Goal: Task Accomplishment & Management: Complete application form

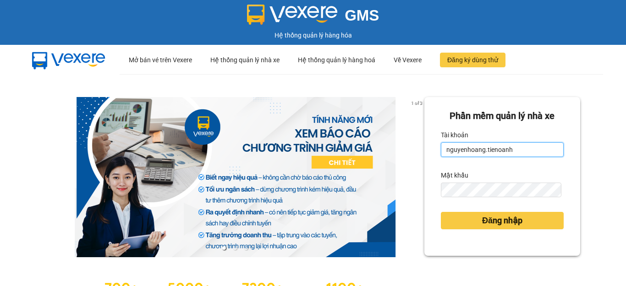
click at [508, 150] on input "nguyenhoang.tienoanh" at bounding box center [502, 150] width 123 height 15
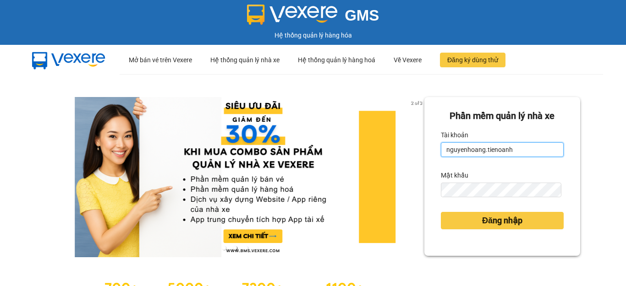
type input "manhkhanh.tienoanh"
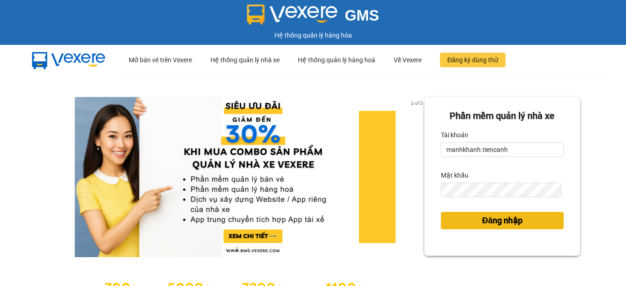
click at [510, 216] on span "Đăng nhập" at bounding box center [502, 220] width 40 height 13
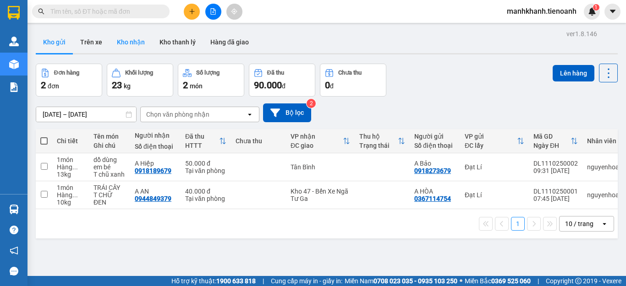
click at [135, 44] on button "Kho nhận" at bounding box center [131, 42] width 43 height 22
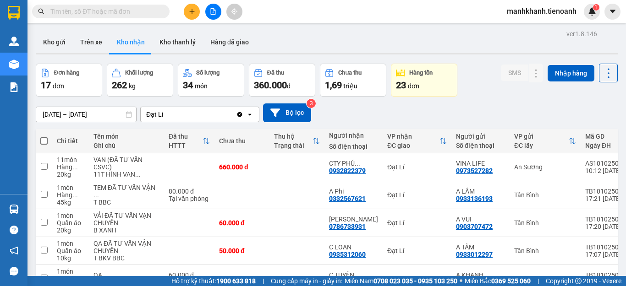
click at [148, 10] on input "text" at bounding box center [104, 11] width 108 height 10
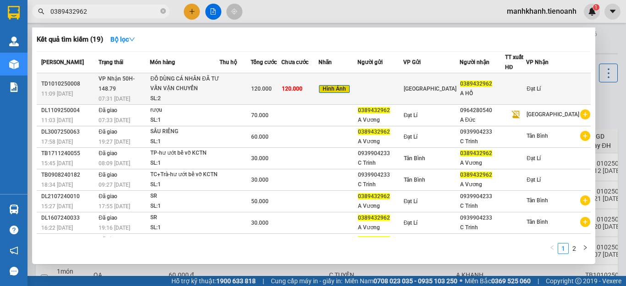
type input "0389432962"
click at [251, 97] on td at bounding box center [234, 89] width 31 height 32
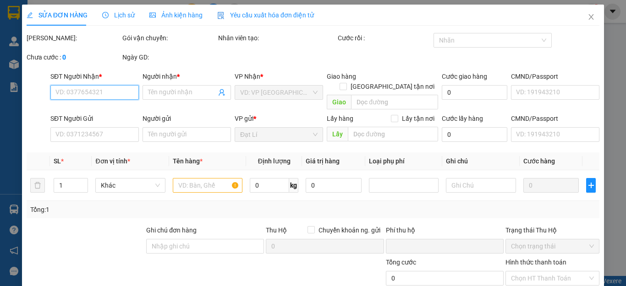
type input "0389432962"
type input "A HỒ"
type input "0"
type input "120.000"
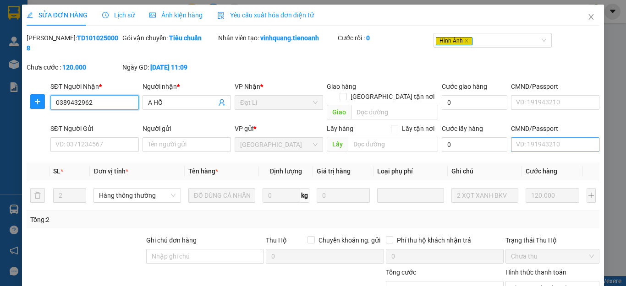
scroll to position [88, 0]
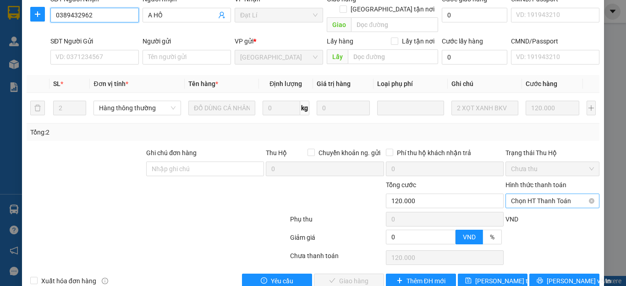
click at [532, 194] on span "Chọn HT Thanh Toán" at bounding box center [552, 201] width 83 height 14
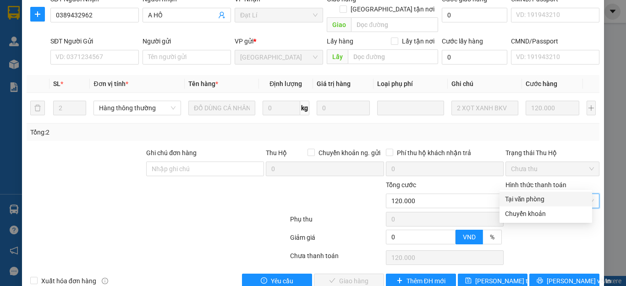
click at [529, 197] on div "Tại văn phòng" at bounding box center [546, 199] width 82 height 10
type input "0"
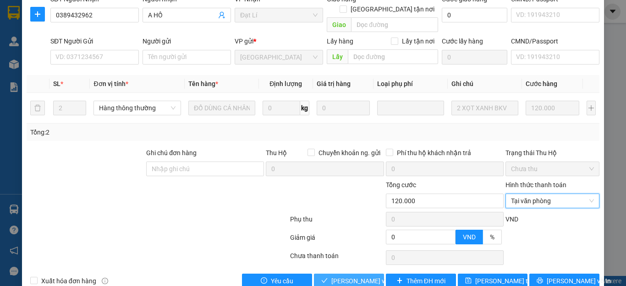
click at [348, 276] on span "[PERSON_NAME] và Giao hàng" at bounding box center [375, 281] width 88 height 10
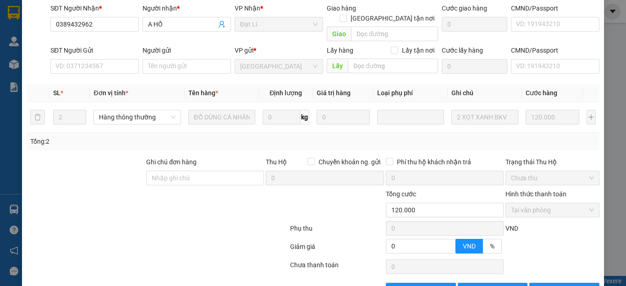
scroll to position [0, 0]
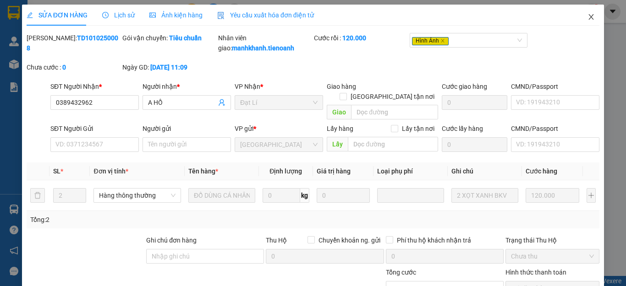
click at [587, 19] on icon "close" at bounding box center [590, 16] width 7 height 7
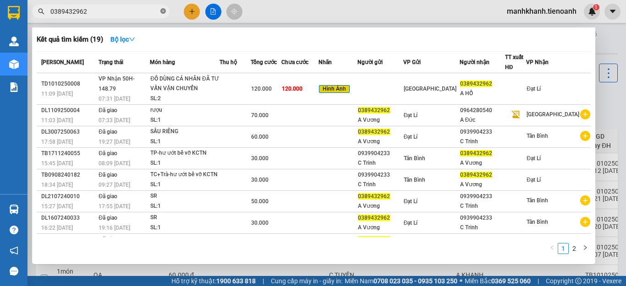
click at [162, 13] on icon "close-circle" at bounding box center [162, 10] width 5 height 5
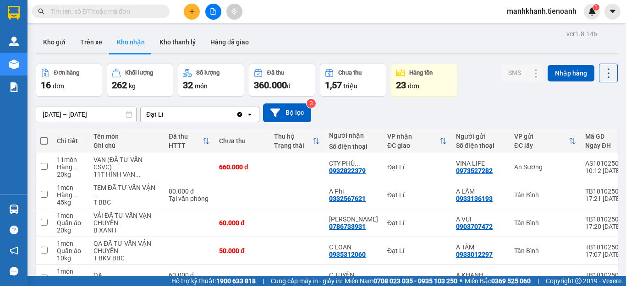
click at [137, 16] on input "text" at bounding box center [104, 11] width 108 height 10
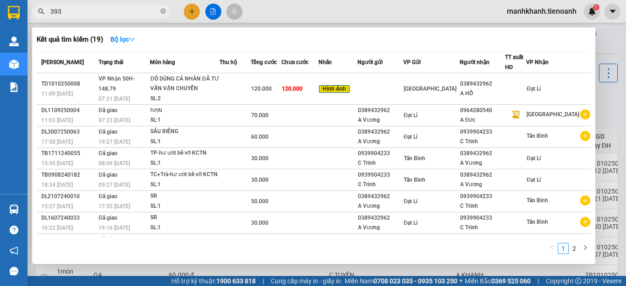
type input "3931"
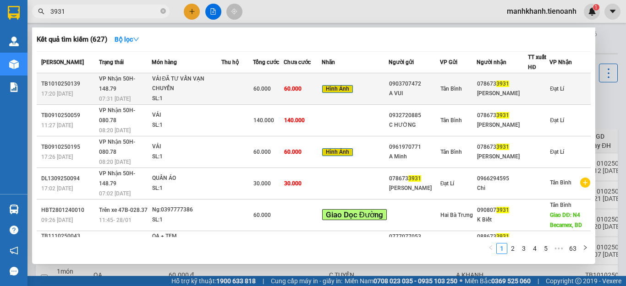
scroll to position [46, 0]
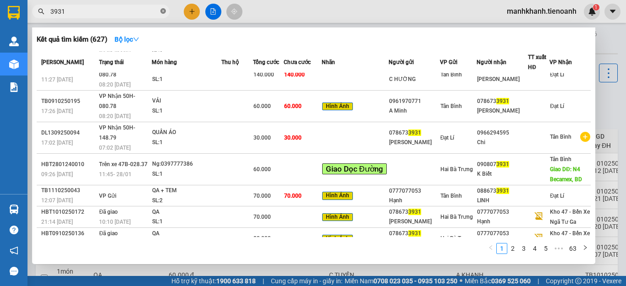
click at [163, 11] on icon "close-circle" at bounding box center [162, 10] width 5 height 5
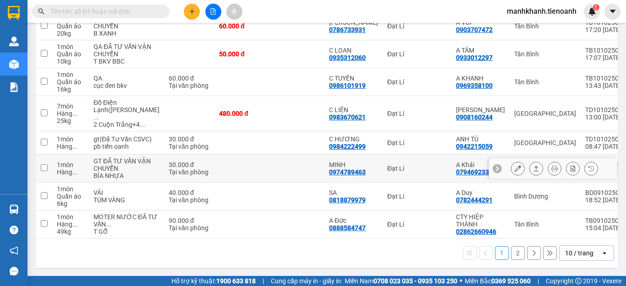
scroll to position [271, 0]
click at [579, 257] on div "10 / trang" at bounding box center [579, 253] width 28 height 9
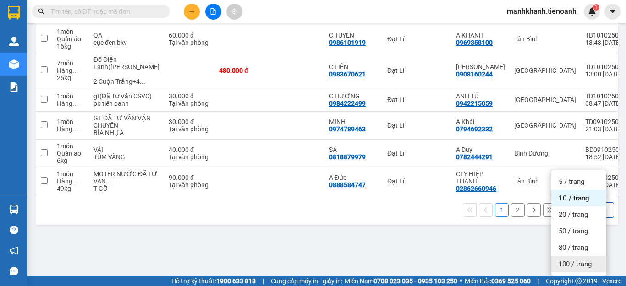
click at [573, 256] on div "100 / trang" at bounding box center [578, 264] width 55 height 16
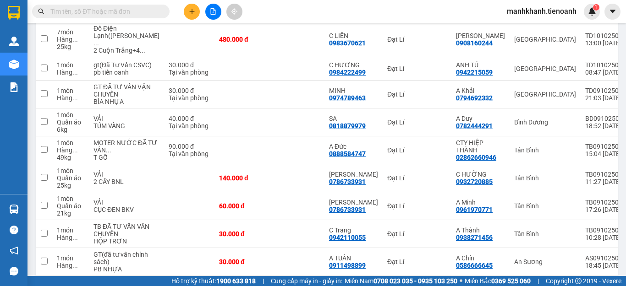
click at [138, 12] on input "text" at bounding box center [104, 11] width 108 height 10
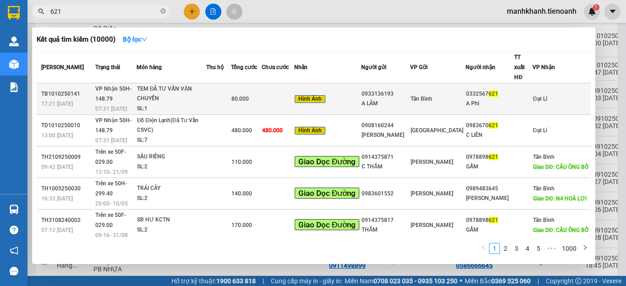
type input "621"
click at [222, 83] on td at bounding box center [218, 99] width 25 height 32
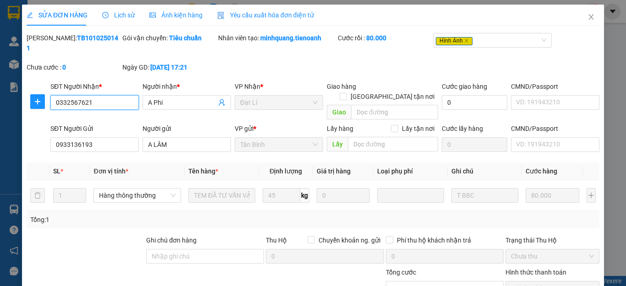
type input "0332567621"
type input "A Phi"
type input "0933136193"
type input "A LÂM"
type input "0"
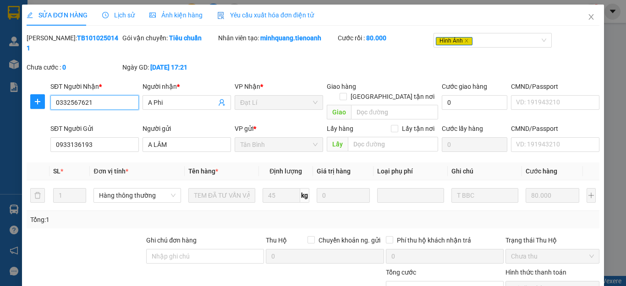
type input "80.000"
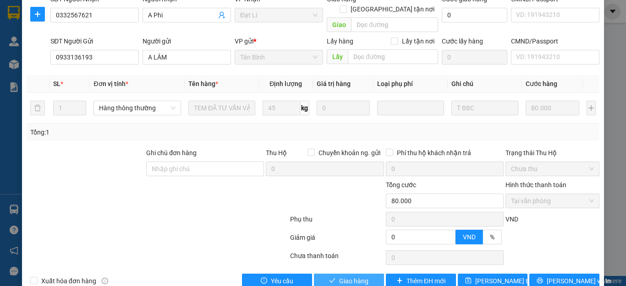
click at [358, 276] on span "Giao hàng" at bounding box center [353, 281] width 29 height 10
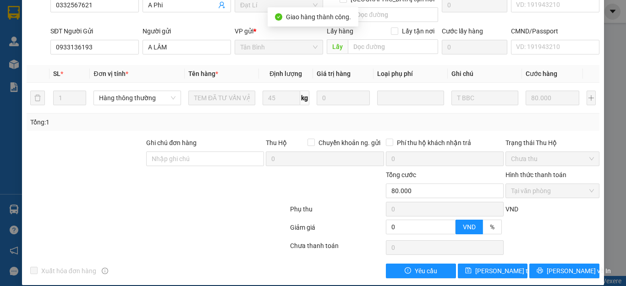
scroll to position [0, 0]
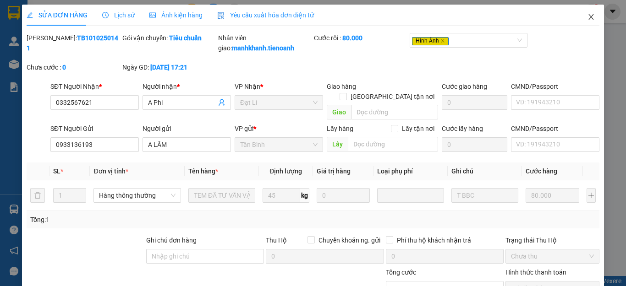
click at [589, 17] on icon "close" at bounding box center [591, 16] width 5 height 5
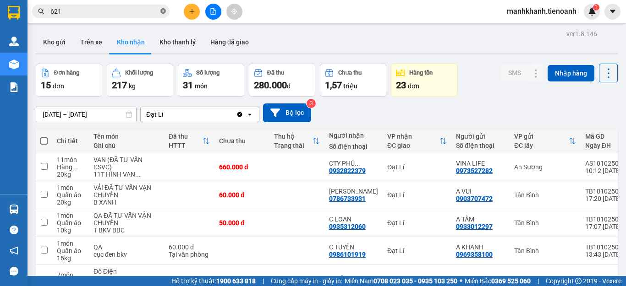
click at [162, 11] on icon "close-circle" at bounding box center [162, 10] width 5 height 5
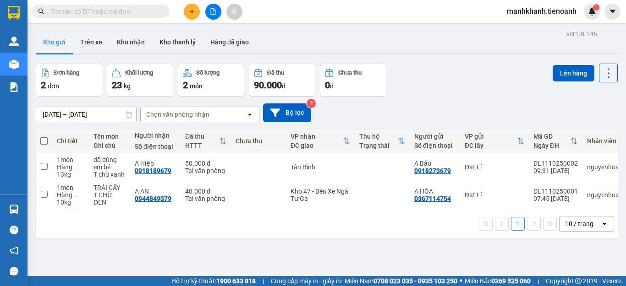
click at [576, 226] on div "10 / trang" at bounding box center [579, 223] width 28 height 9
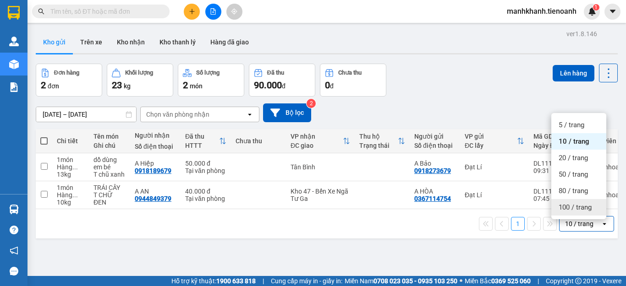
click at [572, 205] on span "100 / trang" at bounding box center [575, 207] width 33 height 9
